Goal: Task Accomplishment & Management: Complete application form

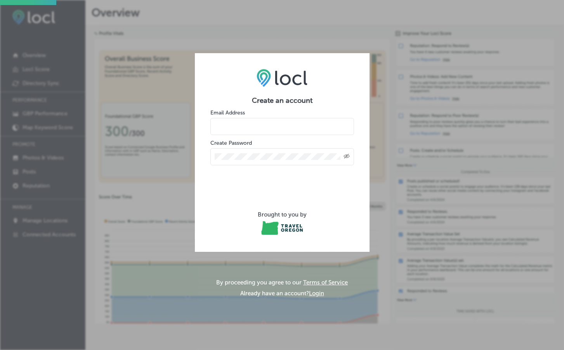
click at [255, 127] on input "email" at bounding box center [282, 126] width 144 height 17
type input "[EMAIL_ADDRESS][DOMAIN_NAME]"
click at [346, 154] on icon "Toggle password visibility" at bounding box center [347, 156] width 6 height 5
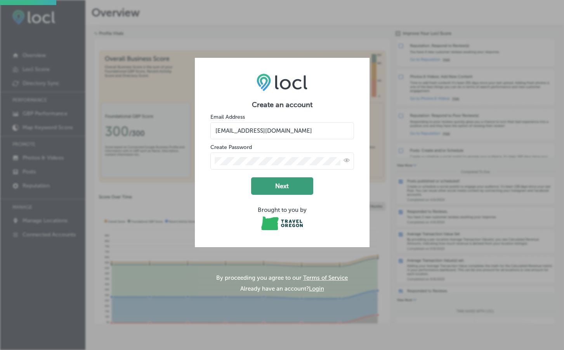
click at [289, 179] on button "Next" at bounding box center [282, 185] width 62 height 17
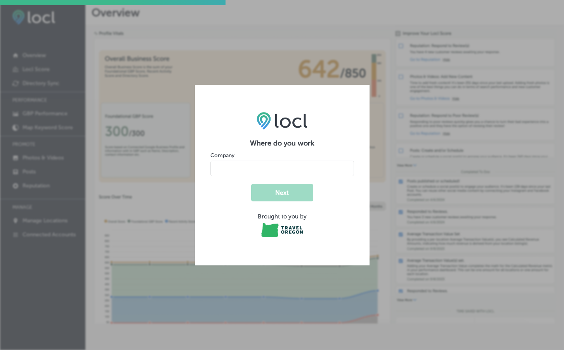
click at [245, 166] on input "name" at bounding box center [282, 169] width 144 height 16
type input "Fish Lake Cabin Owners"
click at [269, 191] on button "Next" at bounding box center [282, 192] width 62 height 17
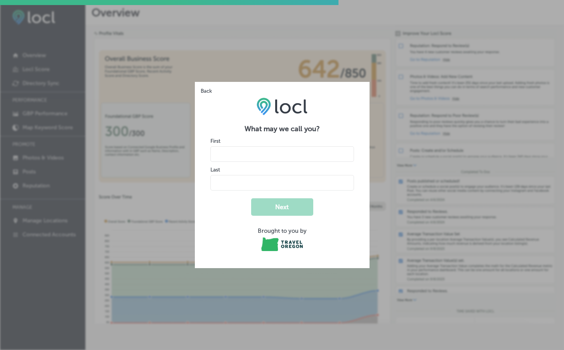
click at [252, 154] on input "name" at bounding box center [282, 154] width 144 height 16
type input "[PERSON_NAME]"
click at [294, 203] on button "Next" at bounding box center [282, 206] width 62 height 17
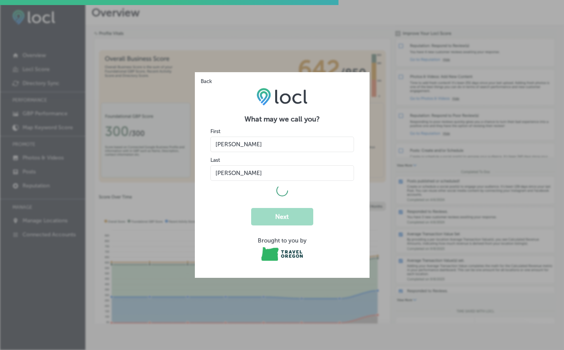
select select "US"
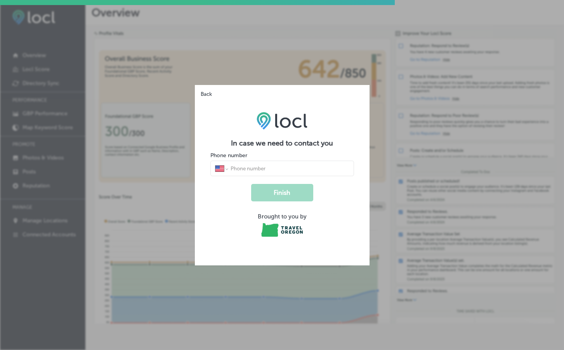
click at [253, 165] on div "International [GEOGRAPHIC_DATA] [GEOGRAPHIC_DATA] [GEOGRAPHIC_DATA] [GEOGRAPHIC…" at bounding box center [282, 169] width 144 height 16
type input "[PHONE_NUMBER]"
click at [271, 191] on button "Finish" at bounding box center [282, 192] width 62 height 17
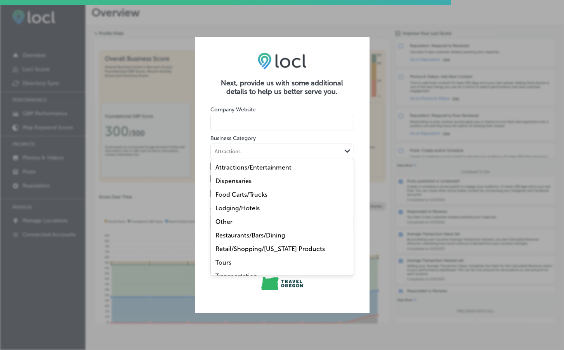
click at [346, 149] on div "Path Created with Sketch." at bounding box center [347, 151] width 6 height 6
click at [242, 222] on div "Other" at bounding box center [282, 222] width 143 height 14
click at [319, 149] on div "Other" at bounding box center [276, 151] width 130 height 7
click at [347, 172] on div "Attractions/Entertainment" at bounding box center [282, 168] width 143 height 14
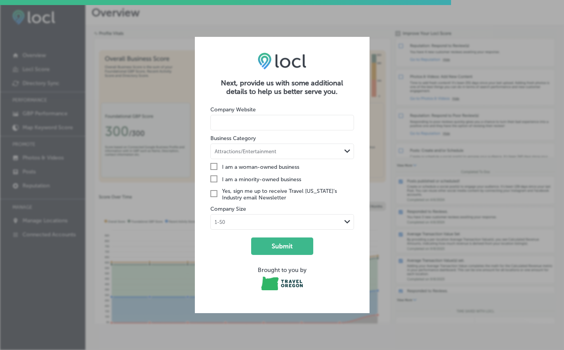
click at [347, 172] on form "Company Website Business Category Attractions/Entertainment Path Created with S…" at bounding box center [282, 197] width 144 height 202
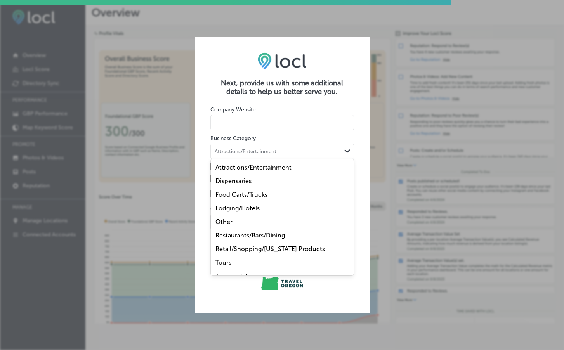
click at [346, 151] on polygon at bounding box center [347, 150] width 6 height 3
drag, startPoint x: 335, startPoint y: 248, endPoint x: 332, endPoint y: 209, distance: 38.9
click at [332, 209] on div "Attractions/Entertainment Dispensaries Food Carts/Trucks Lodging/Hotels Other R…" at bounding box center [282, 217] width 143 height 116
drag, startPoint x: 329, startPoint y: 220, endPoint x: 330, endPoint y: 188, distance: 32.6
click at [330, 188] on div "Attractions/Entertainment Dispensaries Food Carts/Trucks Lodging/Hotels Other R…" at bounding box center [282, 217] width 143 height 116
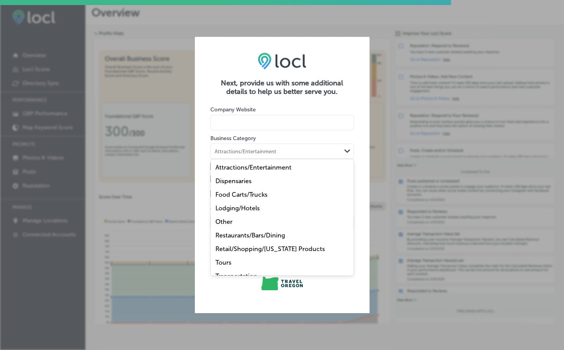
click at [351, 205] on div "Lodging/Hotels" at bounding box center [282, 208] width 143 height 14
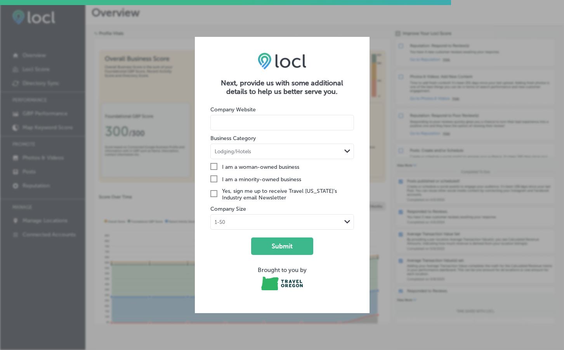
click at [348, 150] on icon "Path Created with Sketch." at bounding box center [347, 150] width 6 height 3
click at [306, 20] on div "Next, provide us with some additional details to help us better serve you. Comp…" at bounding box center [282, 175] width 564 height 350
click at [321, 23] on div "Next, provide us with some additional details to help us better serve you. Comp…" at bounding box center [282, 175] width 564 height 350
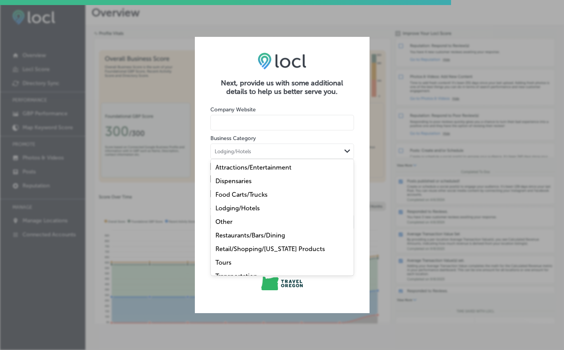
click at [347, 149] on div "Path Created with Sketch." at bounding box center [347, 151] width 6 height 6
click at [234, 219] on div "Other" at bounding box center [282, 222] width 143 height 14
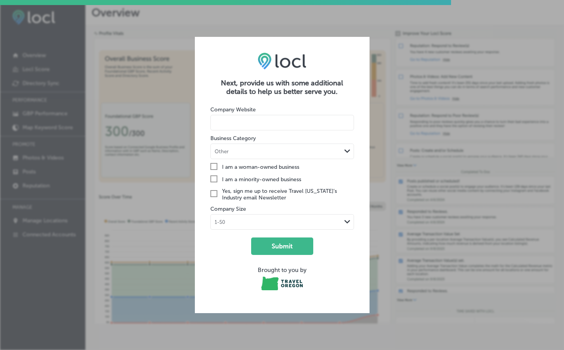
click at [213, 192] on icon "Check Created with Sketch." at bounding box center [213, 193] width 7 height 7
click at [0, 0] on input "Check Created with Sketch. Yes, sign me up to receive Travel [US_STATE]’s Indus…" at bounding box center [0, 0] width 0 height 0
click at [285, 243] on button "Submit" at bounding box center [282, 246] width 62 height 17
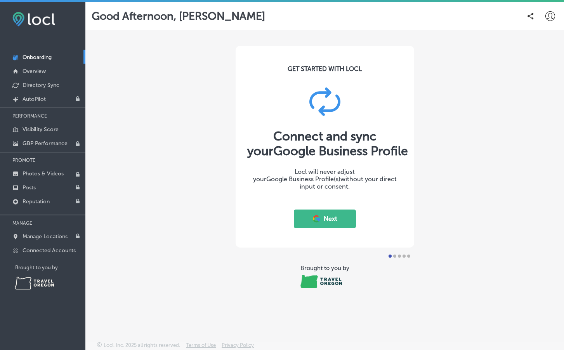
click at [338, 217] on button "Next" at bounding box center [325, 219] width 62 height 19
